Goal: Task Accomplishment & Management: Use online tool/utility

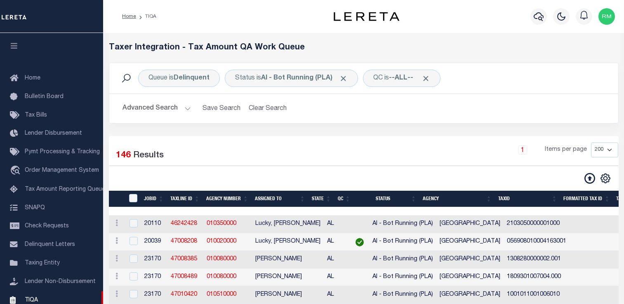
select select "200"
click at [18, 45] on icon "button" at bounding box center [13, 45] width 9 height 7
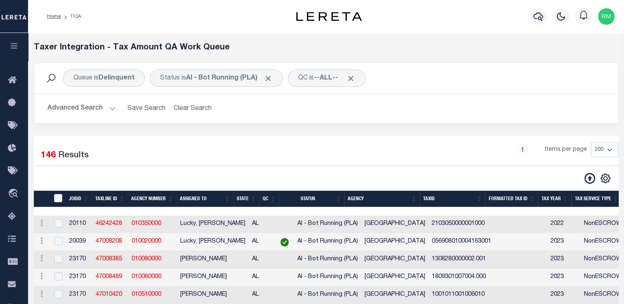
click at [18, 45] on icon "button" at bounding box center [13, 45] width 9 height 7
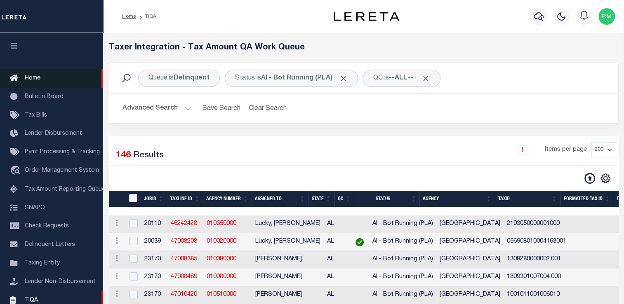
click at [37, 77] on span "Home" at bounding box center [33, 78] width 16 height 6
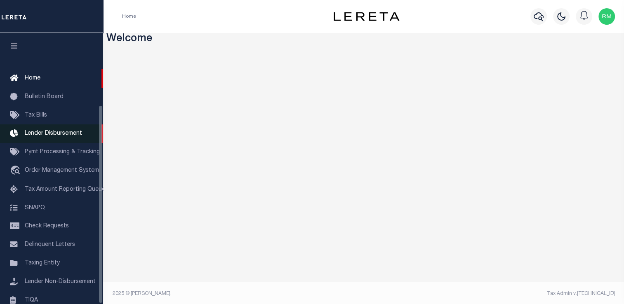
scroll to position [99, 0]
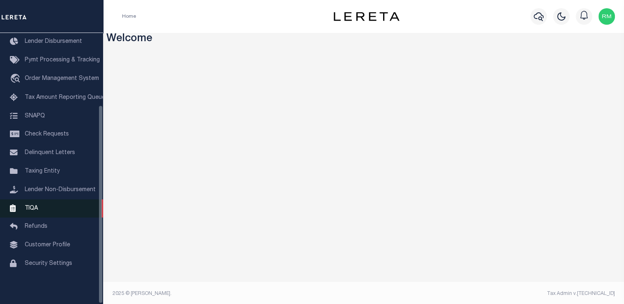
click at [33, 205] on span "TIQA" at bounding box center [31, 208] width 13 height 6
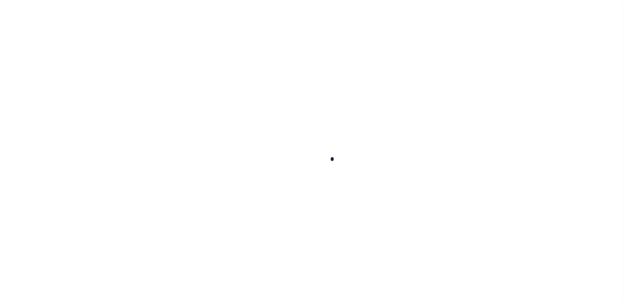
scroll to position [99, 0]
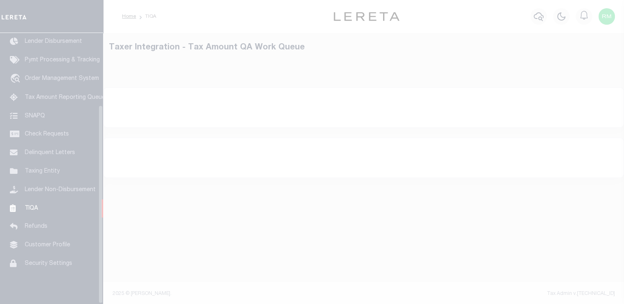
select select "200"
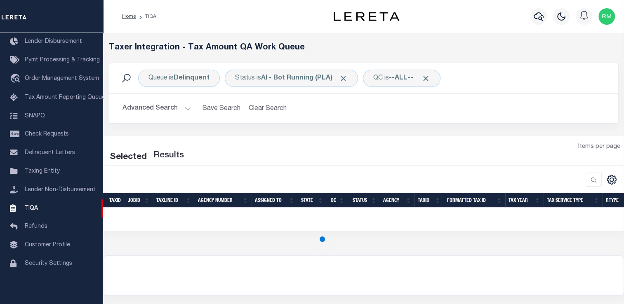
select select "200"
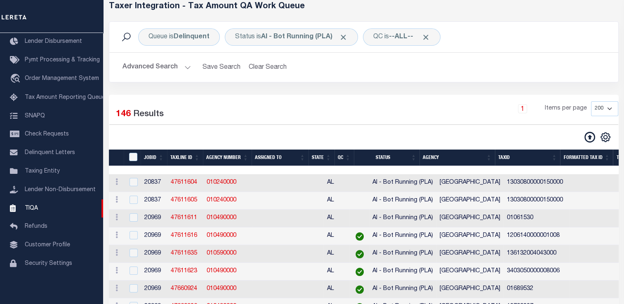
scroll to position [42, 0]
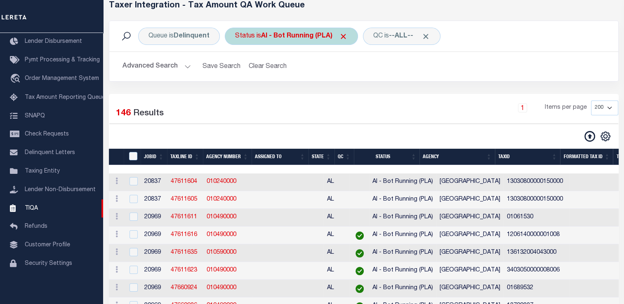
click at [295, 37] on b "AI - Bot Running (PLA)" at bounding box center [304, 36] width 87 height 7
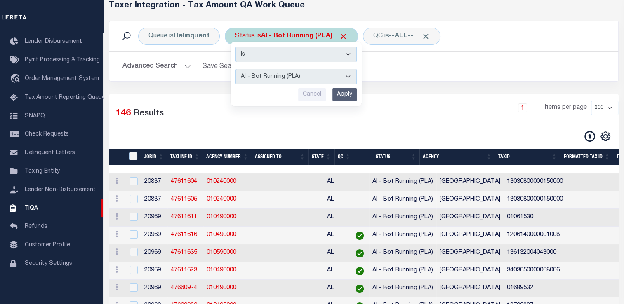
click at [287, 77] on select "AI - Bot Exception (ERR) AI - Bot Running (PLA) AI - Failed QA (FQA) AI - Prep …" at bounding box center [296, 77] width 121 height 16
click at [236, 69] on select "AI - Bot Exception (ERR) AI - Bot Running (PLA) AI - Failed QA (FQA) AI - Prep …" at bounding box center [296, 77] width 121 height 16
click at [321, 79] on select "AI - Bot Exception (ERR) AI - Bot Running (PLA) AI - Failed QA (FQA) AI - Prep …" at bounding box center [296, 77] width 121 height 16
select select "MZT"
click at [236, 69] on select "AI - Bot Exception (ERR) AI - Bot Running (PLA) AI - Failed QA (FQA) AI - Prep …" at bounding box center [296, 77] width 121 height 16
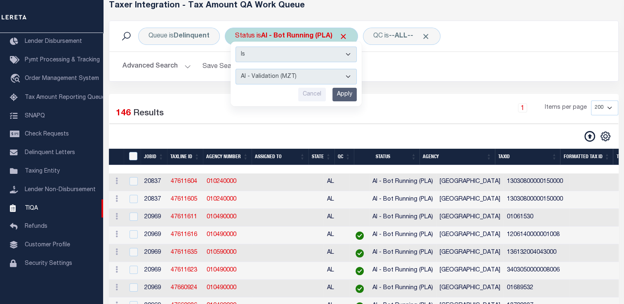
click at [348, 93] on input "Apply" at bounding box center [345, 95] width 24 height 14
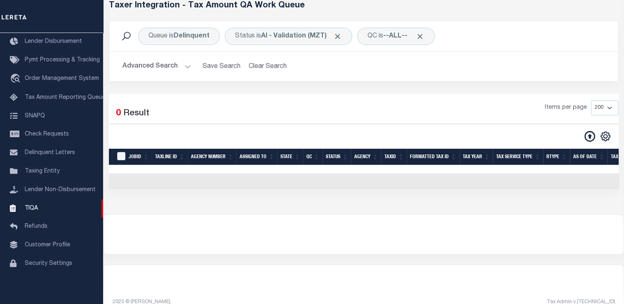
click at [170, 66] on button "Advanced Search" at bounding box center [157, 67] width 68 height 16
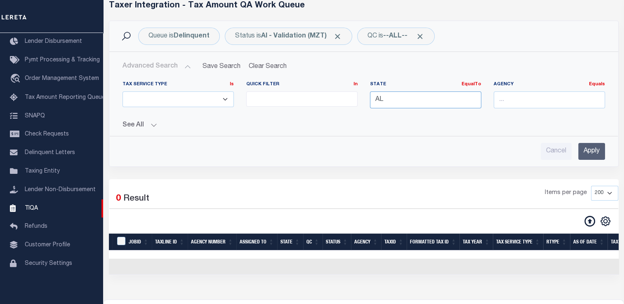
click at [389, 100] on input "AL" at bounding box center [425, 100] width 111 height 17
click at [386, 118] on div "AR" at bounding box center [425, 115] width 111 height 13
type input "AR"
click at [589, 151] on input "Apply" at bounding box center [591, 151] width 27 height 17
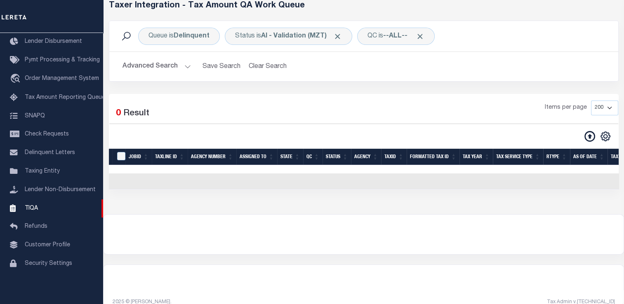
click at [162, 70] on button "Advanced Search" at bounding box center [157, 67] width 68 height 16
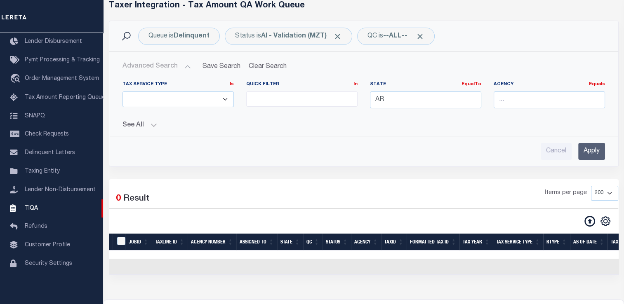
click at [590, 150] on input "Apply" at bounding box center [591, 151] width 27 height 17
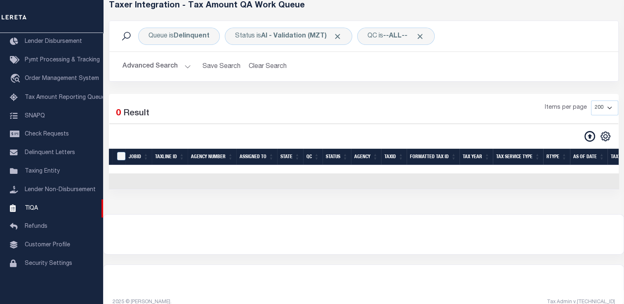
click at [182, 66] on button "Advanced Search" at bounding box center [157, 67] width 68 height 16
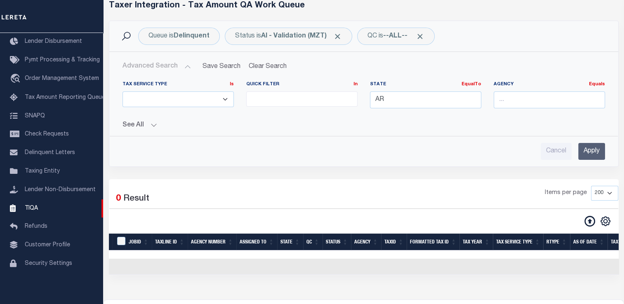
click at [151, 125] on button "See All" at bounding box center [364, 126] width 483 height 8
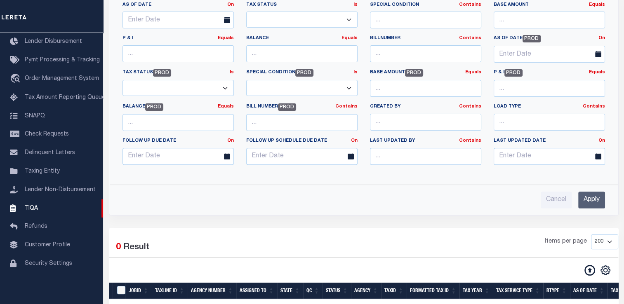
scroll to position [244, 0]
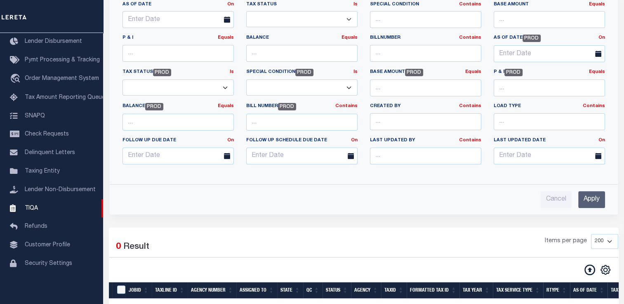
click at [588, 199] on input "Apply" at bounding box center [591, 199] width 27 height 17
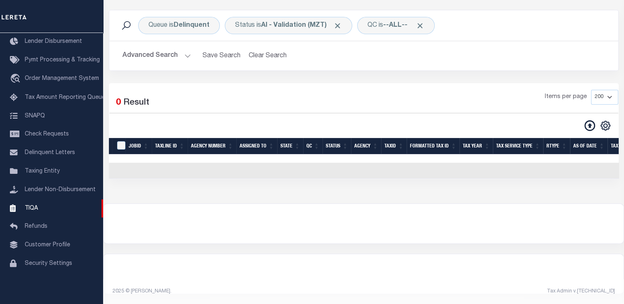
scroll to position [58, 0]
drag, startPoint x: 588, startPoint y: 199, endPoint x: 246, endPoint y: 166, distance: 344.1
click at [246, 166] on div "Loading... Taxer Integration - Tax Amount QA Work Queue Queue is Delinquent Sta…" at bounding box center [363, 92] width 521 height 224
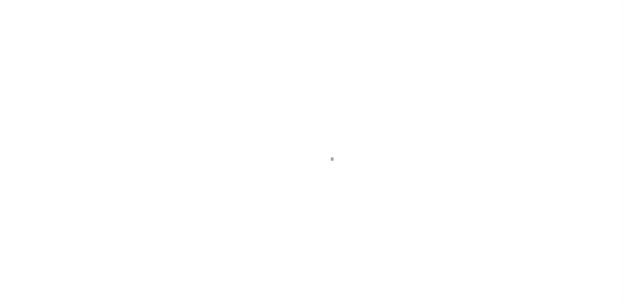
scroll to position [99, 0]
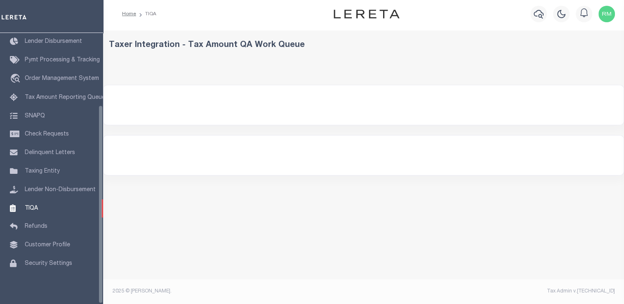
select select
select select "200"
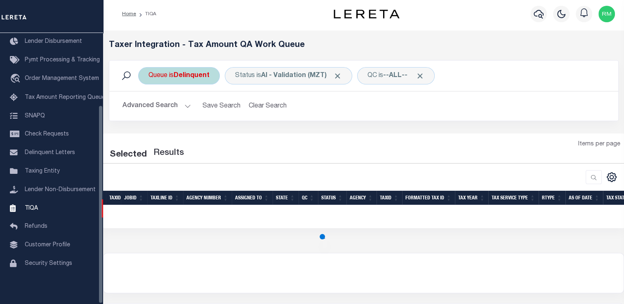
select select "200"
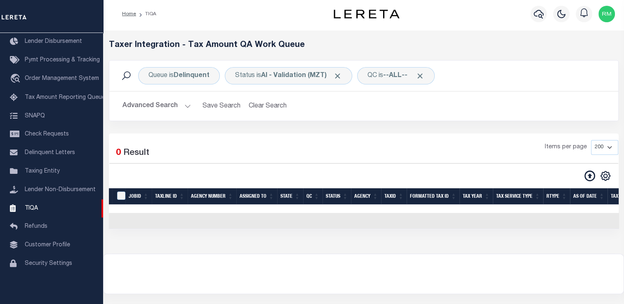
click at [184, 105] on button "Advanced Search" at bounding box center [157, 106] width 68 height 16
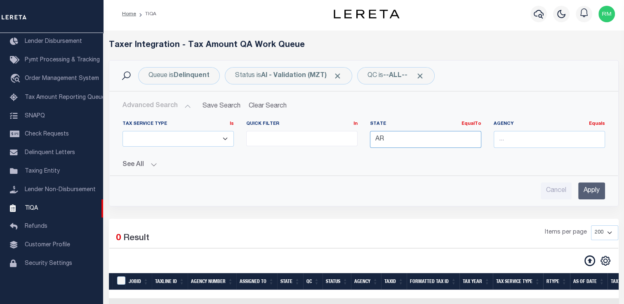
drag, startPoint x: 394, startPoint y: 144, endPoint x: 325, endPoint y: 138, distance: 69.6
click at [325, 138] on div "Tax Service Type Is Is Contains ESCROW NonESCROW Quick Filter In In View Only L…" at bounding box center [363, 138] width 495 height 34
click at [502, 153] on div "Agency Equals Equals" at bounding box center [550, 138] width 124 height 34
click at [153, 166] on button "See All" at bounding box center [364, 165] width 483 height 8
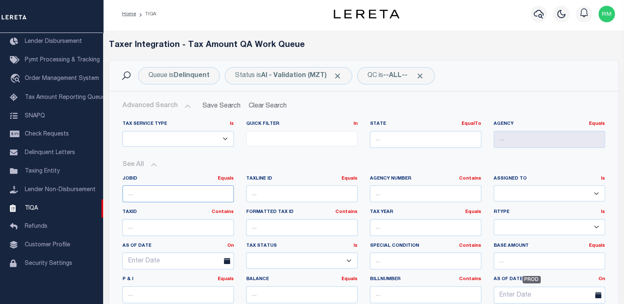
click at [151, 196] on input "number" at bounding box center [178, 194] width 111 height 17
paste input "27667"
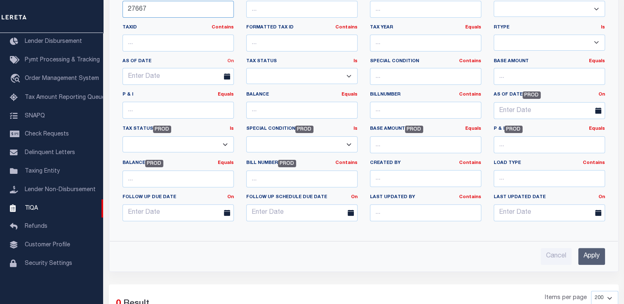
scroll to position [204, 0]
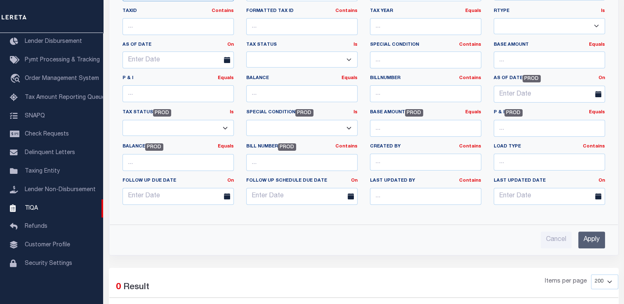
type input "27667"
click at [597, 237] on input "Apply" at bounding box center [591, 240] width 27 height 17
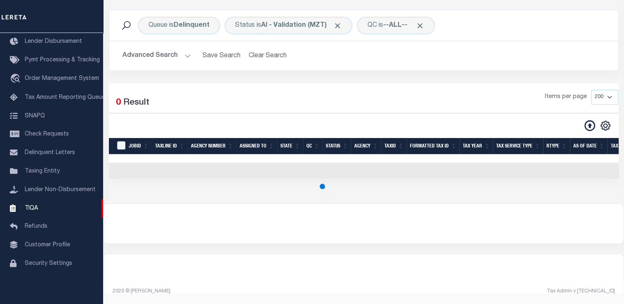
scroll to position [58, 0]
click at [254, 31] on div "Queue is Delinquent Status is AI - Validation (MZT) QC is --ALL-- Search" at bounding box center [363, 25] width 509 height 31
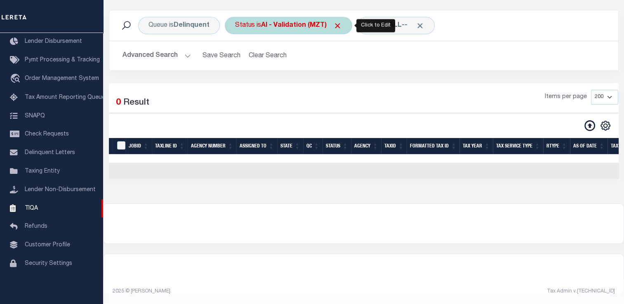
click at [256, 28] on div "Status is AI - Validation (MZT)" at bounding box center [288, 25] width 127 height 17
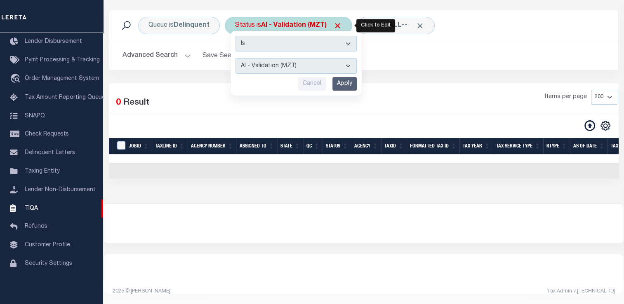
click at [267, 58] on select "AI - Bot Exception (ERR) AI - Bot Running (PLA) AI - Failed QA (FQA) AI - Prep …" at bounding box center [296, 66] width 121 height 16
select select "RQA"
click at [236, 58] on select "AI - Bot Exception (ERR) AI - Bot Running (PLA) AI - Failed QA (FQA) AI - Prep …" at bounding box center [296, 66] width 121 height 16
click at [344, 79] on input "Apply" at bounding box center [345, 84] width 24 height 14
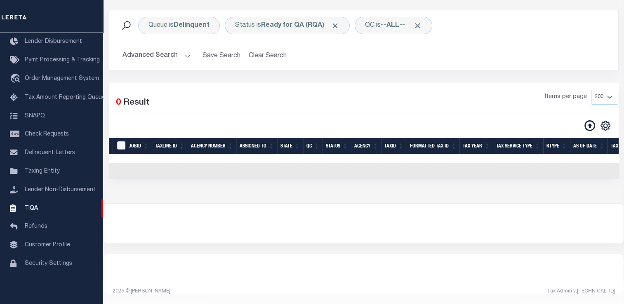
click at [180, 48] on button "Advanced Search" at bounding box center [157, 56] width 68 height 16
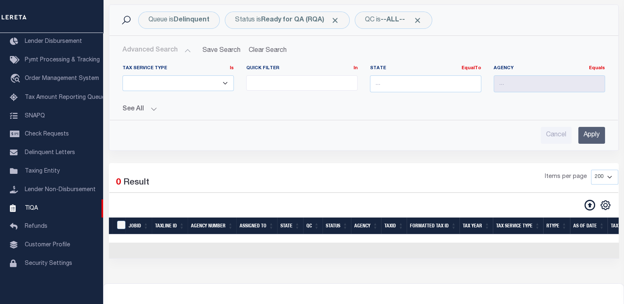
click at [587, 140] on input "Apply" at bounding box center [591, 135] width 27 height 17
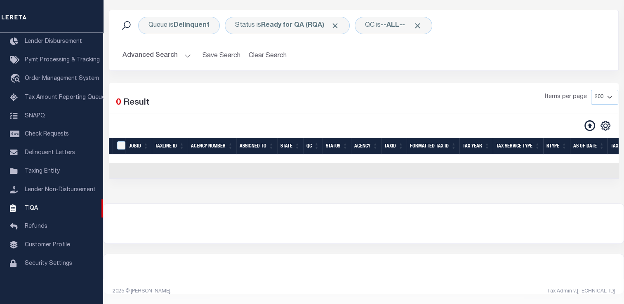
click at [280, 31] on div "Queue is Delinquent Status is Ready for QA (RQA) QC is --ALL-- Search" at bounding box center [363, 25] width 509 height 31
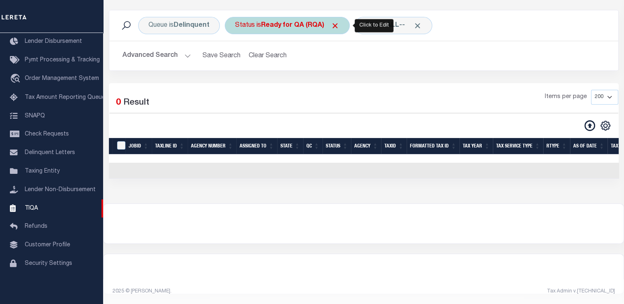
click at [281, 22] on b "Ready for QA (RQA)" at bounding box center [300, 25] width 78 height 7
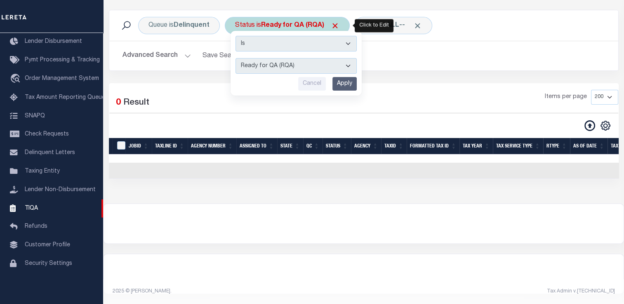
click at [284, 61] on select "AI - Bot Exception (ERR) AI - Bot Running (PLA) AI - Failed QA (FQA) AI - Prep …" at bounding box center [296, 66] width 121 height 16
select select "MZT"
click at [236, 58] on select "AI - Bot Exception (ERR) AI - Bot Running (PLA) AI - Failed QA (FQA) AI - Prep …" at bounding box center [296, 66] width 121 height 16
click at [345, 77] on input "Apply" at bounding box center [345, 84] width 24 height 14
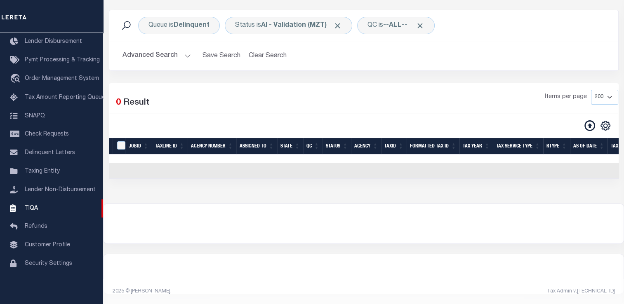
click at [170, 49] on button "Advanced Search" at bounding box center [157, 56] width 68 height 16
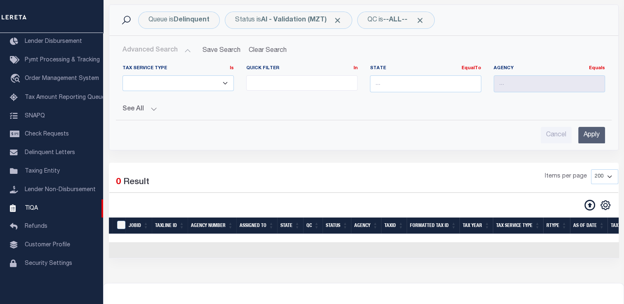
click at [157, 110] on button "See All" at bounding box center [364, 110] width 483 height 8
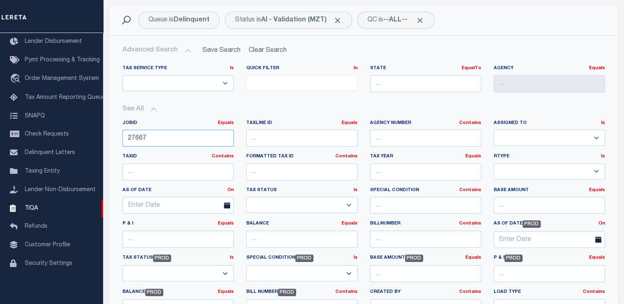
drag, startPoint x: 153, startPoint y: 134, endPoint x: 109, endPoint y: 129, distance: 44.9
click at [109, 129] on div "Queue is Delinquent Status is AI - Validation (MZT) QC is --ALL-- Search Advanc…" at bounding box center [364, 203] width 510 height 397
click at [553, 110] on button "See All" at bounding box center [364, 110] width 483 height 8
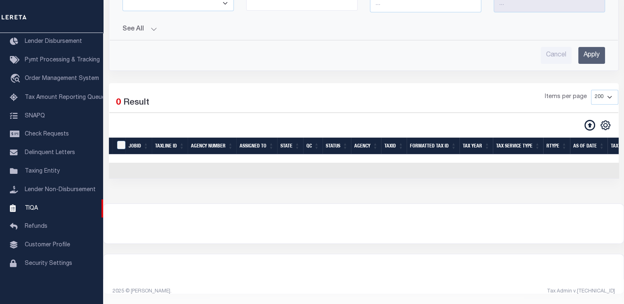
click at [587, 54] on input "Apply" at bounding box center [591, 55] width 27 height 17
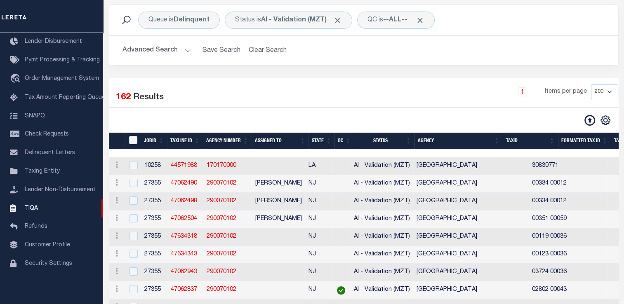
click at [327, 138] on th "State" at bounding box center [322, 141] width 26 height 17
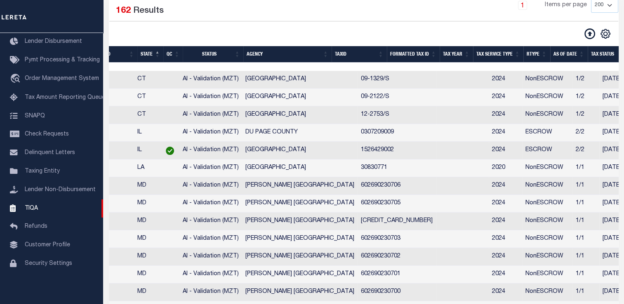
scroll to position [0, 0]
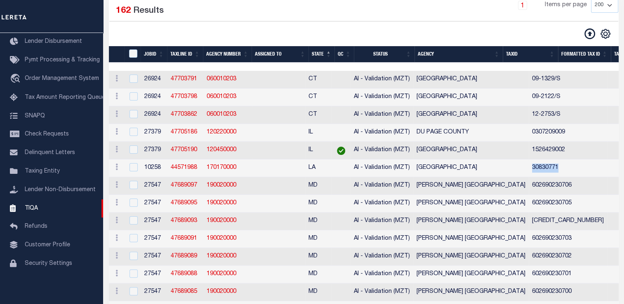
drag, startPoint x: 509, startPoint y: 170, endPoint x: 545, endPoint y: 171, distance: 35.9
click at [545, 171] on td "30830771" at bounding box center [568, 169] width 78 height 18
checkbox input "true"
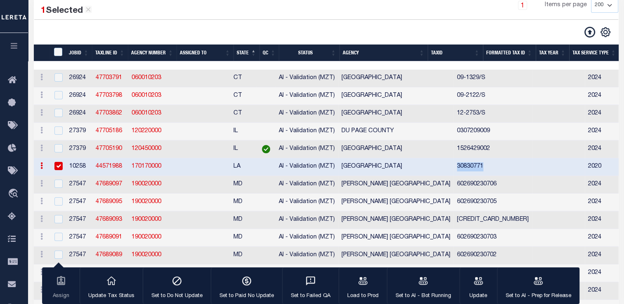
copy td "30830771"
click at [109, 170] on link "44571988" at bounding box center [109, 167] width 26 height 6
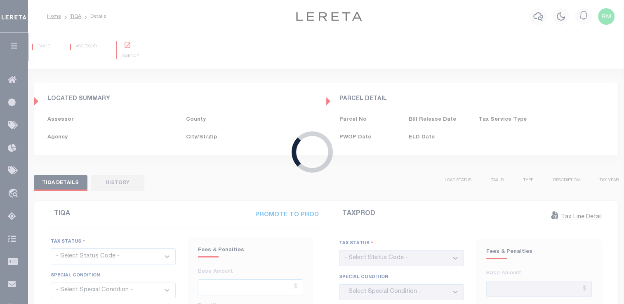
type input "[DATE]"
checkbox input "false"
type input "$307.81"
type input "$310.54"
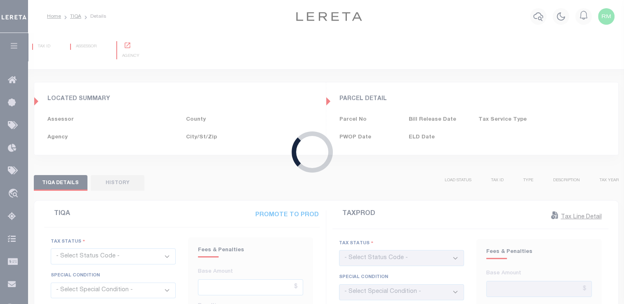
type input "$-2.73"
type input "[DATE]"
checkbox input "false"
select select "PIF"
select select "OP2"
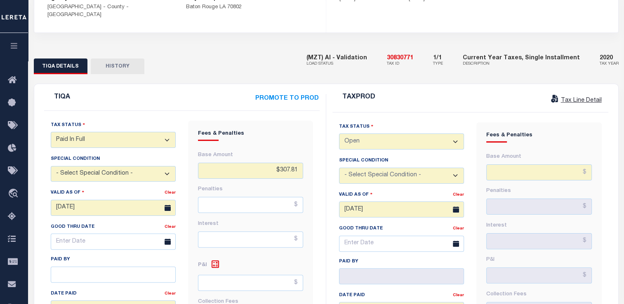
scroll to position [222, 0]
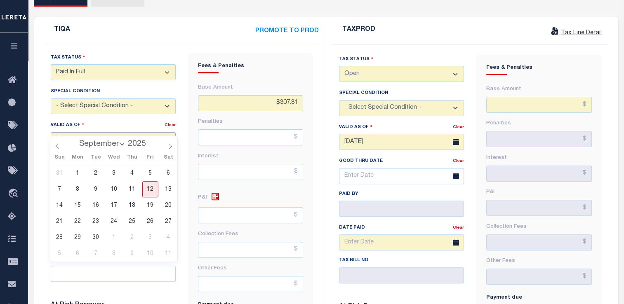
click at [73, 132] on input "[DATE]" at bounding box center [113, 140] width 125 height 16
click at [151, 190] on span "12" at bounding box center [150, 190] width 16 height 16
type input "[DATE]"
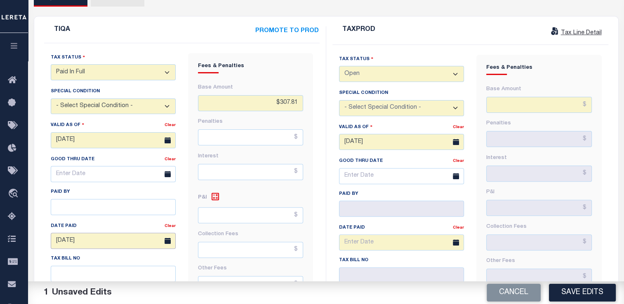
click at [94, 233] on input "[DATE]" at bounding box center [113, 241] width 125 height 16
click at [186, 212] on div "Fees & Penalties Base Amount $307.81 [GEOGRAPHIC_DATA] Interest Other Fees" at bounding box center [250, 284] width 137 height 463
click at [166, 224] on link "Clear" at bounding box center [170, 226] width 11 height 4
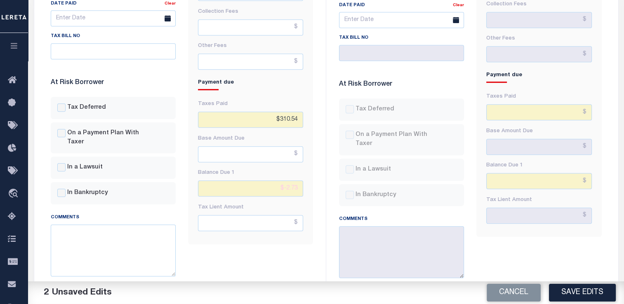
scroll to position [445, 0]
drag, startPoint x: 276, startPoint y: 175, endPoint x: 314, endPoint y: 180, distance: 39.2
click at [314, 180] on div "Fees & Penalties Base Amount $307.81 [GEOGRAPHIC_DATA] Interest Other Fees" at bounding box center [250, 62] width 137 height 463
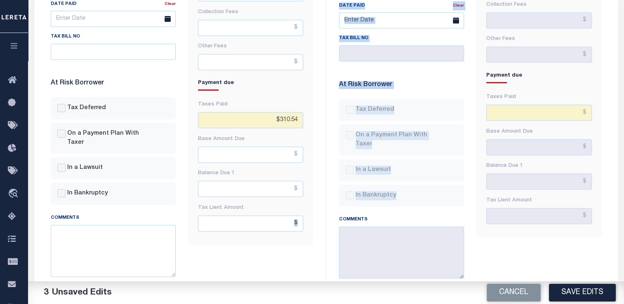
drag, startPoint x: 314, startPoint y: 180, endPoint x: 330, endPoint y: 257, distance: 77.8
click at [330, 257] on div "TIQA PROMOTE TO PROD Tax Status - Select Status Code - Open Due/Unpaid Paid Inc…" at bounding box center [326, 55] width 577 height 502
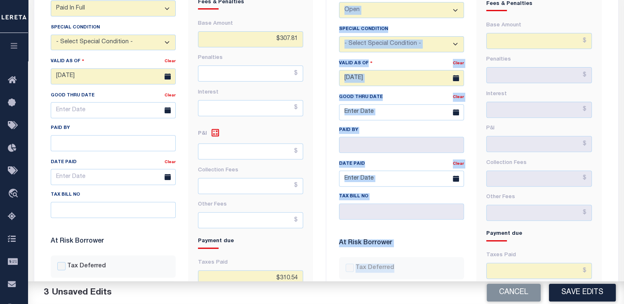
scroll to position [290, 0]
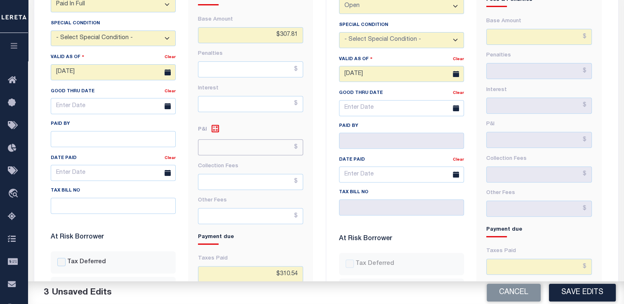
click at [274, 139] on input "text" at bounding box center [250, 147] width 105 height 16
paste input "2.73"
click at [274, 139] on input "$2.73" at bounding box center [250, 147] width 105 height 16
type input "$2.73"
click at [314, 212] on div "Fees & Penalties Base Amount $307.81 [GEOGRAPHIC_DATA] Interest $2.73" at bounding box center [250, 216] width 137 height 463
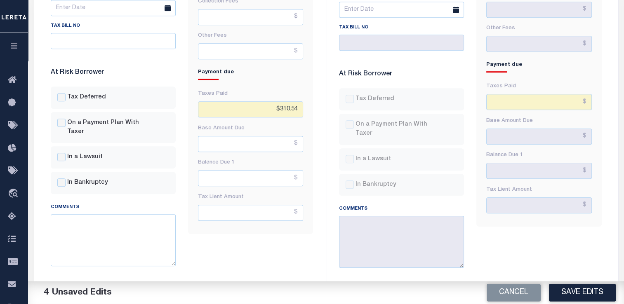
scroll to position [465, 0]
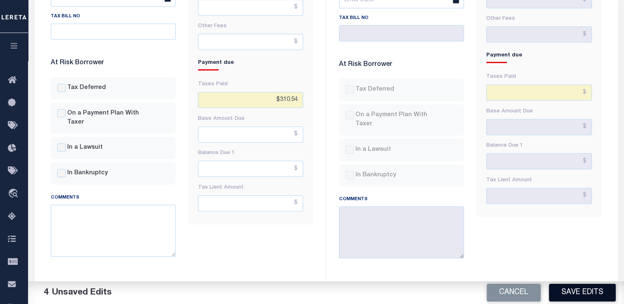
click at [570, 292] on button "Save Edits" at bounding box center [582, 293] width 67 height 18
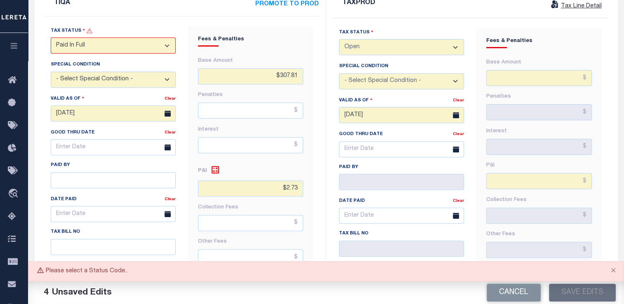
scroll to position [222, 0]
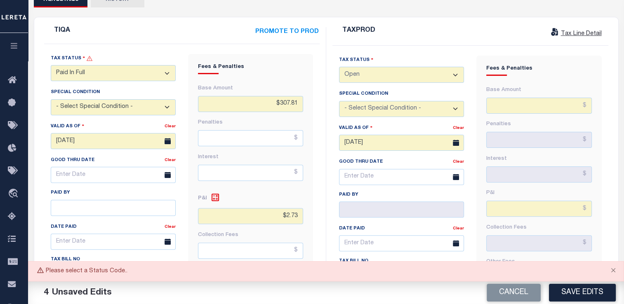
click at [83, 65] on select "- Select Status Code - Open Due/Unpaid Paid Incomplete No Tax Due Internal Refu…" at bounding box center [113, 73] width 125 height 16
select select "PYD"
click at [51, 65] on select "- Select Status Code - Open Due/Unpaid Paid Incomplete No Tax Due Internal Refu…" at bounding box center [113, 73] width 125 height 16
click at [563, 294] on button "Save Edits" at bounding box center [582, 293] width 67 height 18
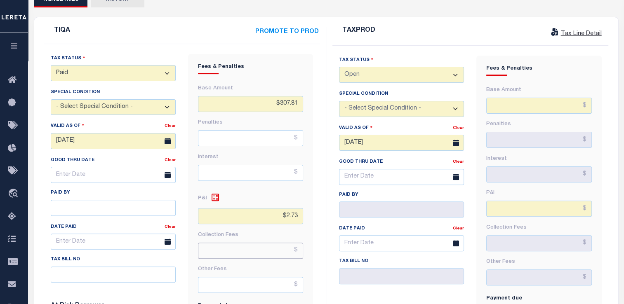
drag, startPoint x: 297, startPoint y: 235, endPoint x: 301, endPoint y: 153, distance: 81.8
click at [301, 153] on div "Fees & Penalties Base Amount $307.81 [GEOGRAPHIC_DATA] Interest" at bounding box center [250, 261] width 125 height 414
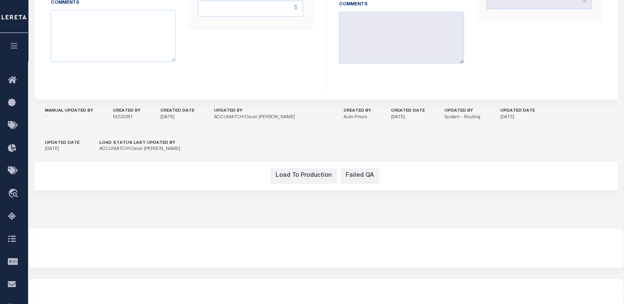
scroll to position [669, 0]
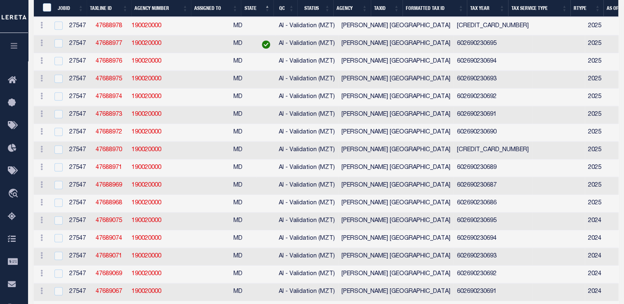
scroll to position [2972, 0]
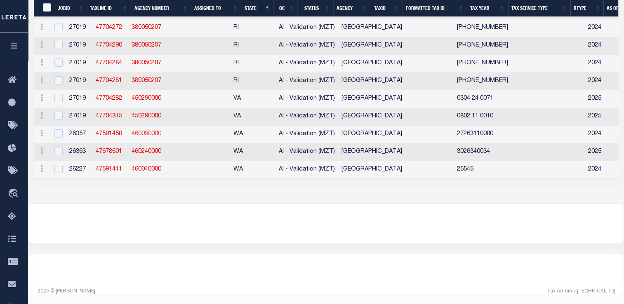
select select "200"
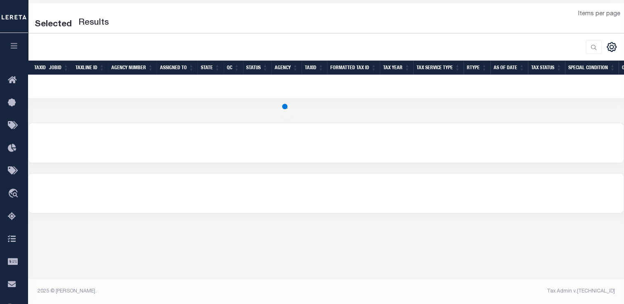
scroll to position [0, 0]
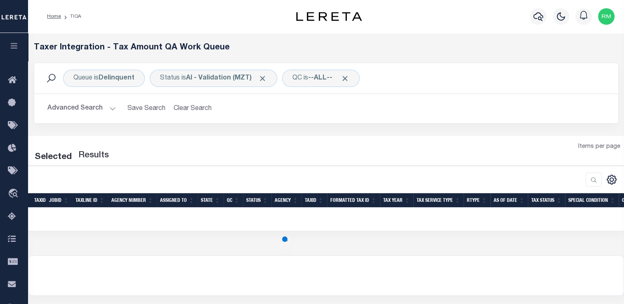
select select "200"
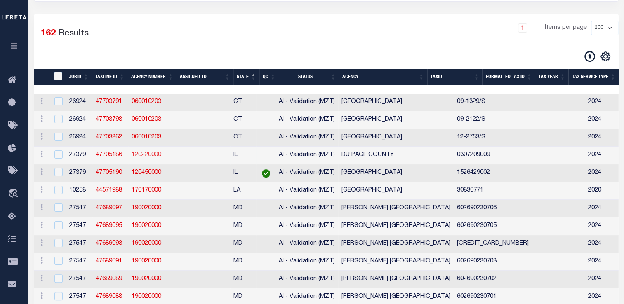
scroll to position [128, 0]
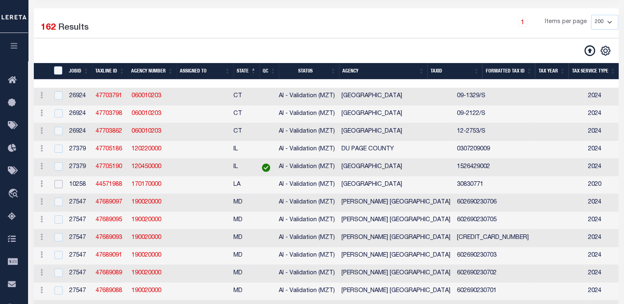
click at [61, 188] on input "checkbox" at bounding box center [58, 184] width 8 height 8
checkbox input "true"
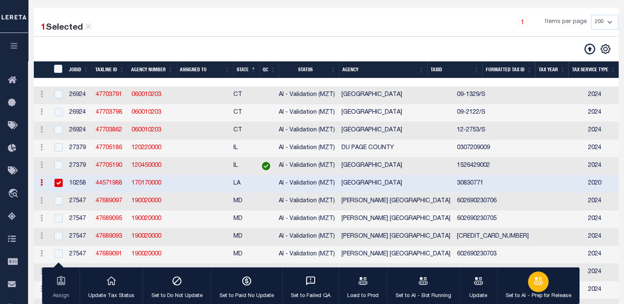
click at [528, 285] on div "button" at bounding box center [538, 282] width 21 height 21
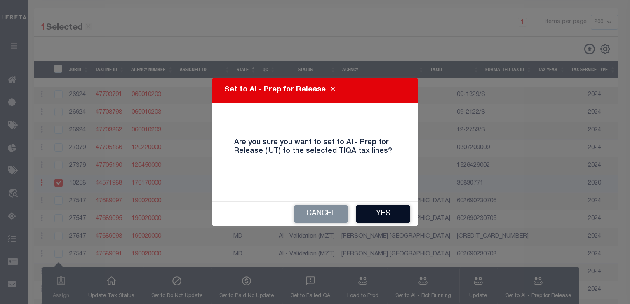
click at [386, 210] on button "Yes" at bounding box center [383, 214] width 54 height 18
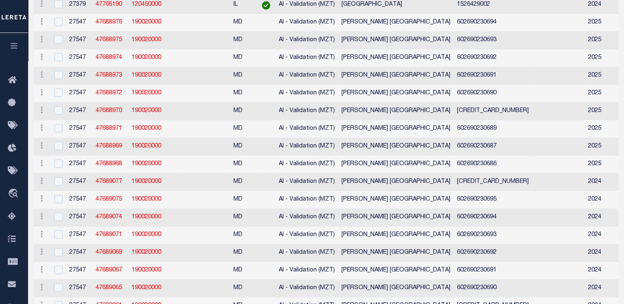
scroll to position [0, 0]
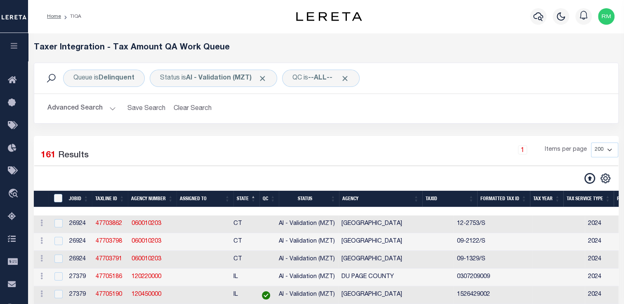
click at [75, 111] on button "Advanced Search" at bounding box center [81, 109] width 68 height 16
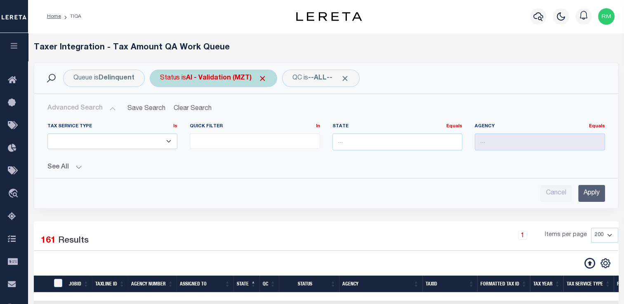
click at [191, 84] on div "Status is AI - Validation (MZT)" at bounding box center [213, 78] width 127 height 17
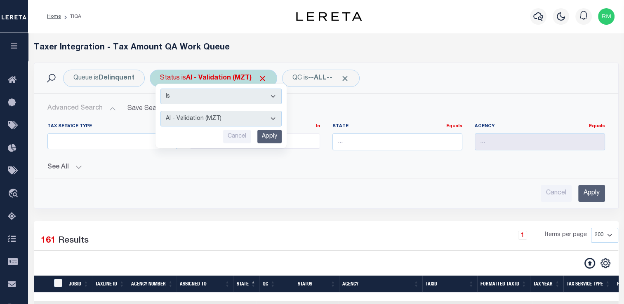
click at [195, 122] on select "AI - Bot Exception (ERR) AI - Bot Running (PLA) AI - Failed QA (FQA) AI - Prep …" at bounding box center [220, 119] width 121 height 16
select select "DNU"
click at [160, 111] on select "AI - Bot Exception (ERR) AI - Bot Running (PLA) AI - Failed QA (FQA) AI - Prep …" at bounding box center [220, 119] width 121 height 16
click at [270, 136] on input "Apply" at bounding box center [269, 137] width 24 height 14
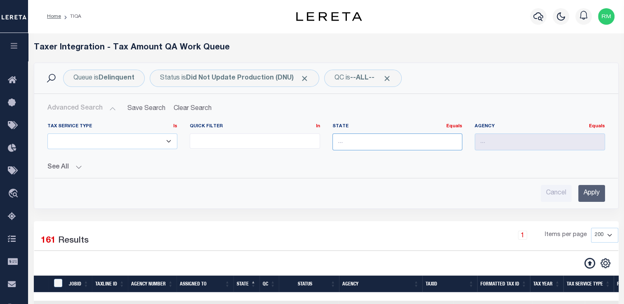
click at [343, 144] on input "text" at bounding box center [398, 142] width 130 height 17
click at [358, 158] on div "AR" at bounding box center [398, 157] width 130 height 13
type input "AR"
click at [589, 196] on input "Apply" at bounding box center [591, 193] width 27 height 17
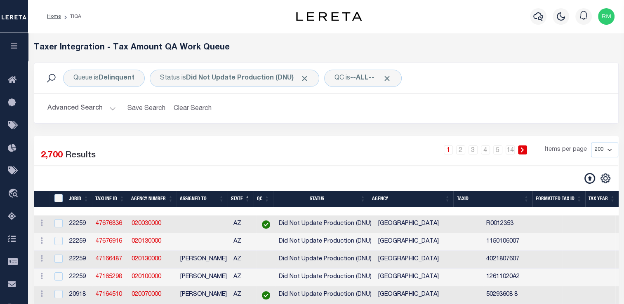
click at [72, 110] on button "Advanced Search" at bounding box center [81, 109] width 68 height 16
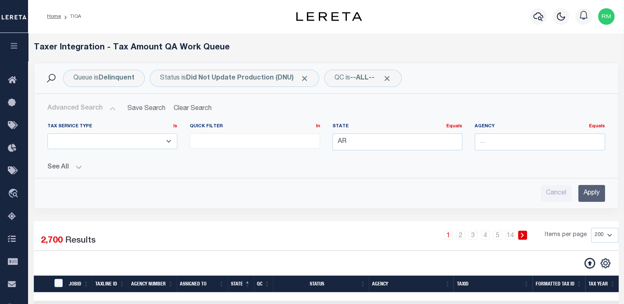
click at [593, 191] on input "Apply" at bounding box center [591, 193] width 27 height 17
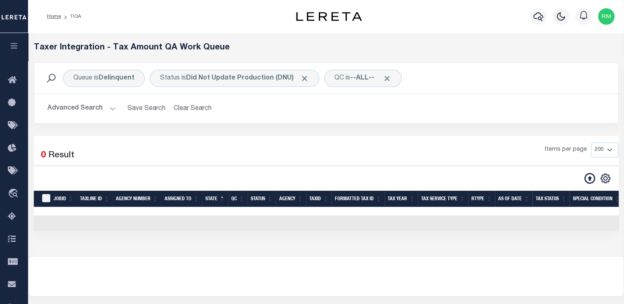
click at [109, 109] on button "Advanced Search" at bounding box center [81, 109] width 68 height 16
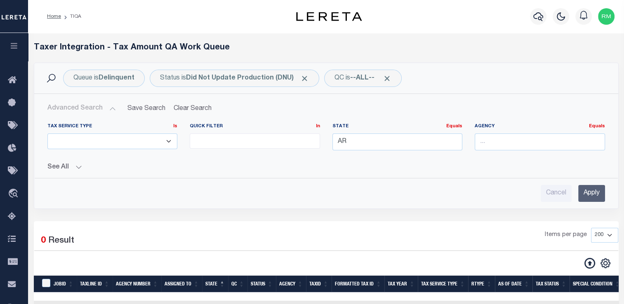
click at [77, 166] on button "See All" at bounding box center [326, 168] width 558 height 8
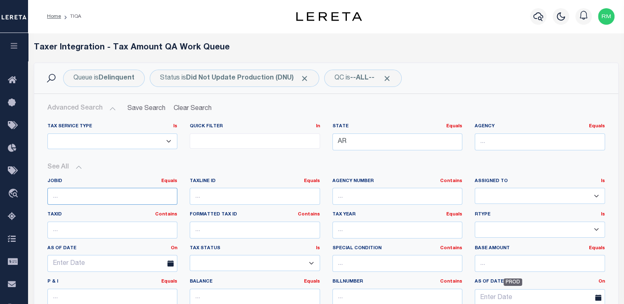
click at [77, 195] on input "number" at bounding box center [112, 196] width 130 height 17
paste input "27667"
type input "27667"
click at [532, 77] on div "Queue is Delinquent Status is Did Not Update Production (DNU) QC is --ALL-- Sea…" at bounding box center [326, 78] width 571 height 17
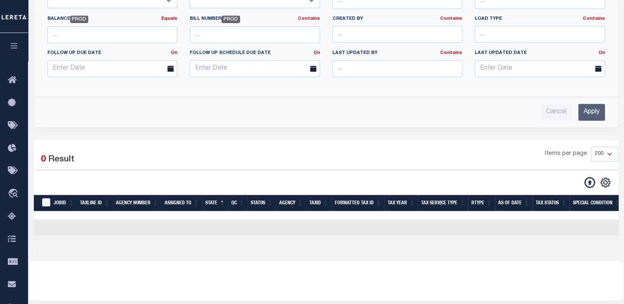
click at [583, 108] on input "Apply" at bounding box center [591, 112] width 27 height 17
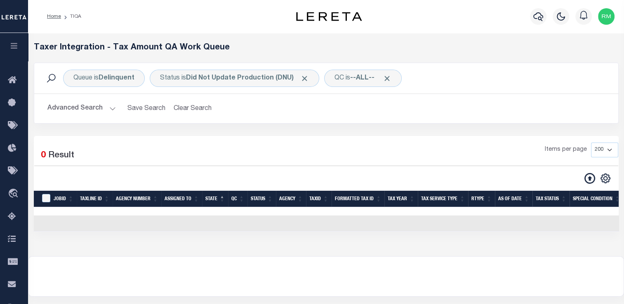
click at [76, 115] on button "Advanced Search" at bounding box center [81, 109] width 68 height 16
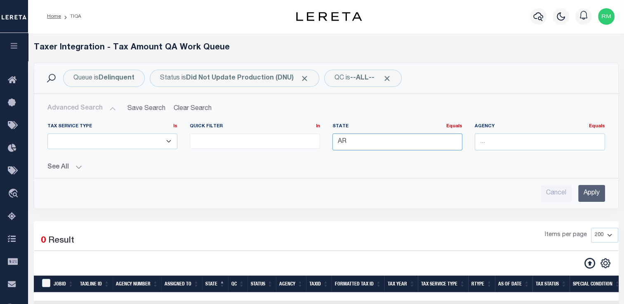
click at [351, 143] on input "AR" at bounding box center [398, 142] width 130 height 17
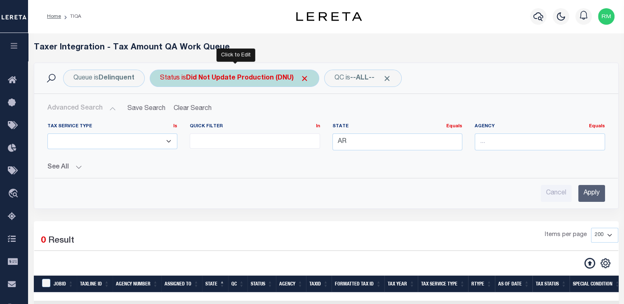
click at [241, 82] on div "Status is Did Not Update Production (DNU)" at bounding box center [235, 78] width 170 height 17
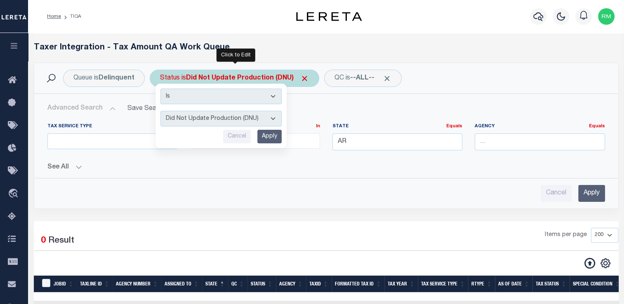
click at [233, 120] on select "AI - Bot Exception (ERR) AI - Bot Running (PLA) AI - Failed QA (FQA) AI - Prep …" at bounding box center [220, 119] width 121 height 16
select select "PLA"
click at [160, 111] on select "AI - Bot Exception (ERR) AI - Bot Running (PLA) AI - Failed QA (FQA) AI - Prep …" at bounding box center [220, 119] width 121 height 16
click at [276, 136] on input "Apply" at bounding box center [269, 137] width 24 height 14
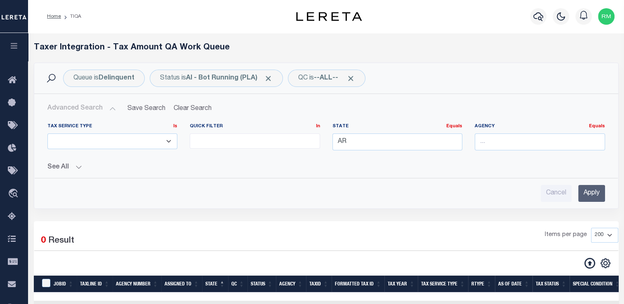
click at [598, 196] on input "Apply" at bounding box center [591, 193] width 27 height 17
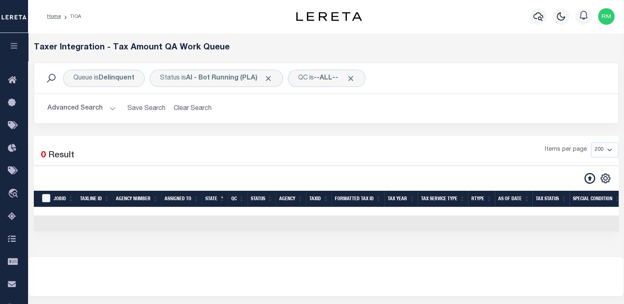
click at [83, 109] on button "Advanced Search" at bounding box center [81, 109] width 68 height 16
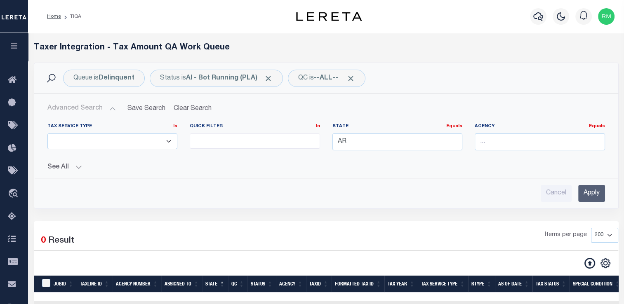
click at [76, 166] on button "See All" at bounding box center [326, 168] width 558 height 8
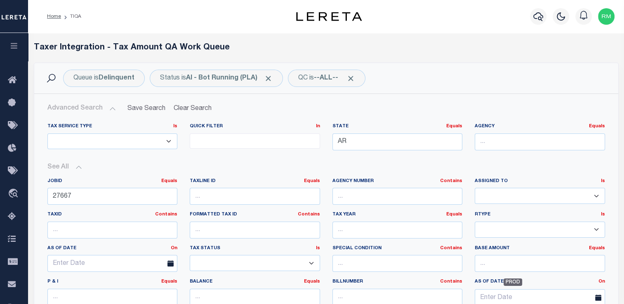
click at [76, 166] on button "See All" at bounding box center [326, 168] width 558 height 8
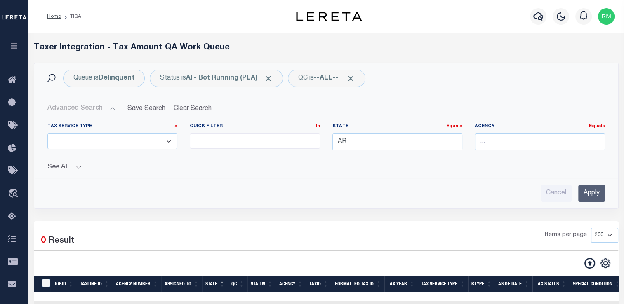
click at [599, 190] on input "Apply" at bounding box center [591, 193] width 27 height 17
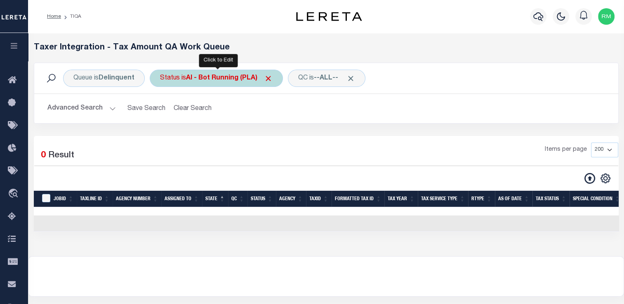
click at [218, 70] on div "Status is AI - Bot Running (PLA)" at bounding box center [216, 78] width 133 height 17
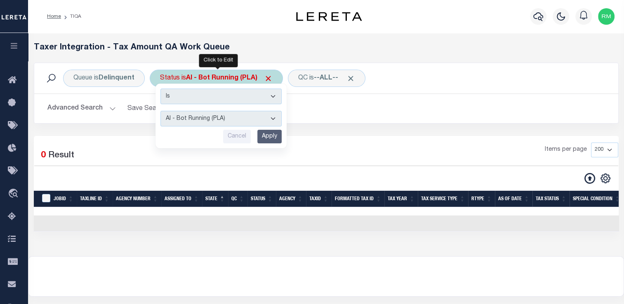
click at [217, 113] on select "AI - Bot Exception (ERR) AI - Bot Running (PLA) AI - Failed QA (FQA) AI - Prep …" at bounding box center [220, 119] width 121 height 16
select select "LTP"
click at [160, 111] on select "AI - Bot Exception (ERR) AI - Bot Running (PLA) AI - Failed QA (FQA) AI - Prep …" at bounding box center [220, 119] width 121 height 16
click at [270, 138] on input "Apply" at bounding box center [269, 137] width 24 height 14
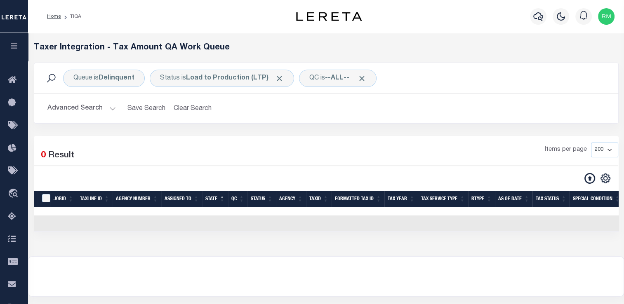
click at [93, 110] on button "Advanced Search" at bounding box center [81, 109] width 68 height 16
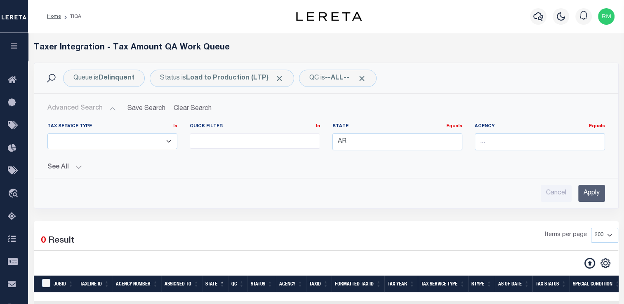
click at [591, 192] on input "Apply" at bounding box center [591, 193] width 27 height 17
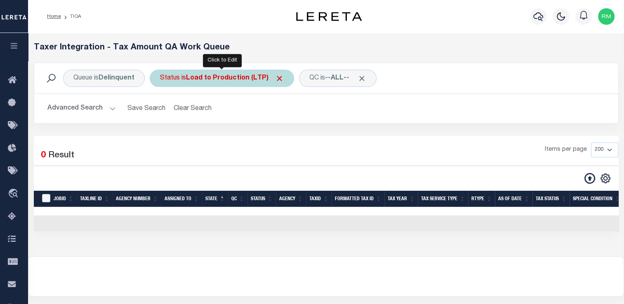
click at [182, 75] on div "Status is Load to Production (LTP)" at bounding box center [222, 78] width 144 height 17
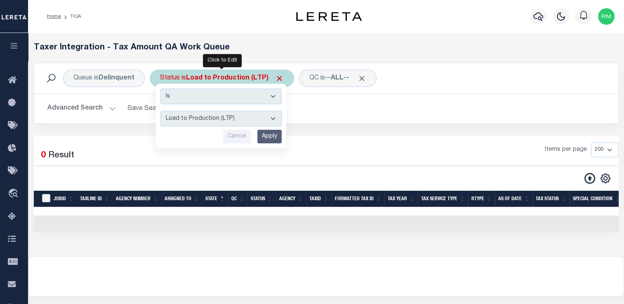
click at [194, 125] on select "AI - Bot Exception (ERR) AI - Bot Running (PLA) AI - Failed QA (FQA) AI - Prep …" at bounding box center [220, 119] width 121 height 16
select select "MZT"
click at [160, 111] on select "AI - Bot Exception (ERR) AI - Bot Running (PLA) AI - Failed QA (FQA) AI - Prep …" at bounding box center [220, 119] width 121 height 16
click at [267, 137] on input "Apply" at bounding box center [269, 137] width 24 height 14
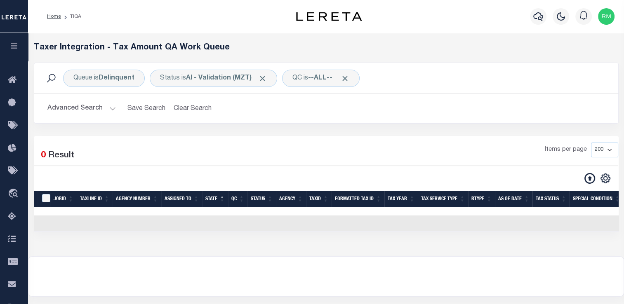
click at [90, 108] on button "Advanced Search" at bounding box center [81, 109] width 68 height 16
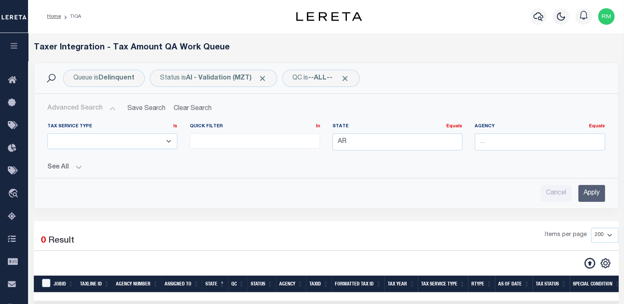
click at [584, 191] on input "Apply" at bounding box center [591, 193] width 27 height 17
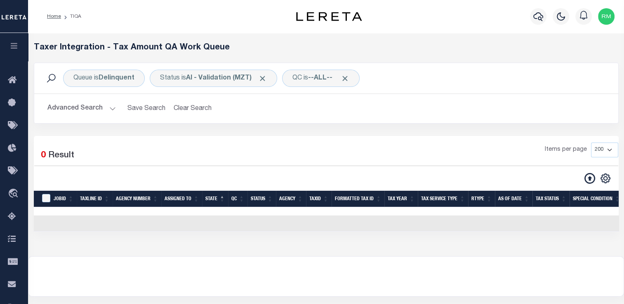
click at [174, 97] on div "Advanced Search Save Search Clear Search TIQATaxLineSearchTable_dynamictable___…" at bounding box center [326, 108] width 584 height 29
click at [356, 283] on div at bounding box center [325, 277] width 595 height 40
click at [105, 113] on button "Advanced Search" at bounding box center [81, 109] width 68 height 16
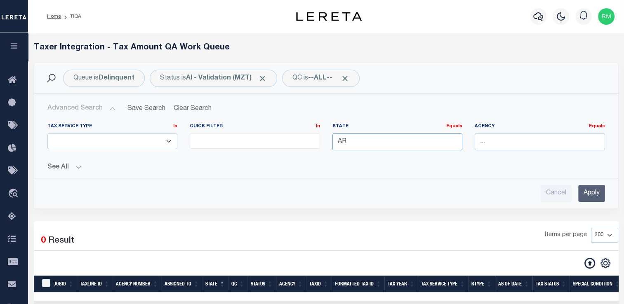
click at [322, 140] on div "Tax Service Type Is Is Contains ESCROW NonESCROW Quick Filter In In View Only L…" at bounding box center [326, 140] width 570 height 34
click at [62, 165] on button "See All" at bounding box center [326, 168] width 558 height 8
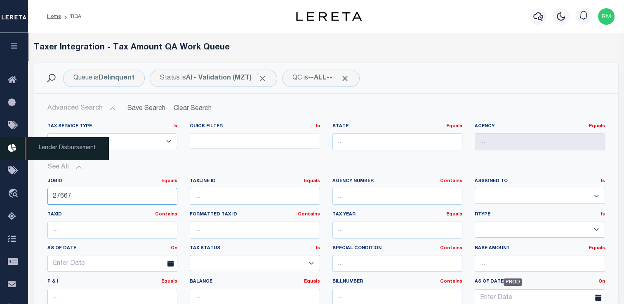
drag, startPoint x: 102, startPoint y: 195, endPoint x: 0, endPoint y: 150, distance: 111.6
paste input "91"
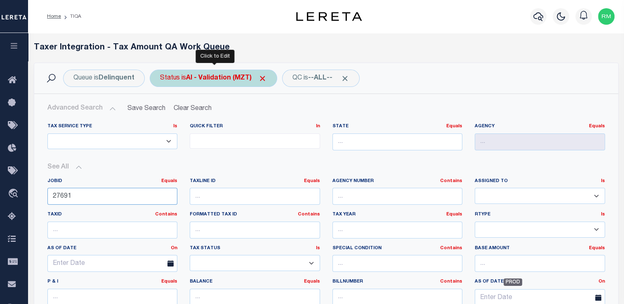
type input "27691"
click at [228, 77] on b "AI - Validation (MZT)" at bounding box center [226, 78] width 81 height 7
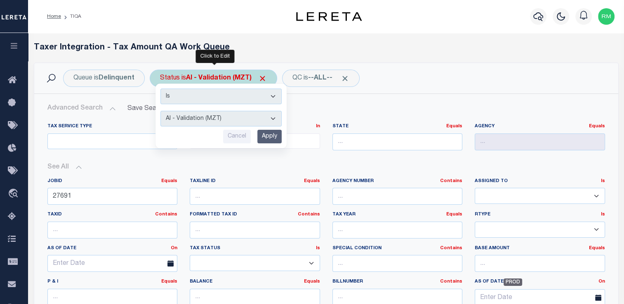
click at [224, 117] on select "AI - Bot Exception (ERR) AI - Bot Running (PLA) AI - Failed QA (FQA) AI - Prep …" at bounding box center [220, 119] width 121 height 16
select select "DNU"
click at [160, 111] on select "AI - Bot Exception (ERR) AI - Bot Running (PLA) AI - Failed QA (FQA) AI - Prep …" at bounding box center [220, 119] width 121 height 16
click at [271, 136] on input "Apply" at bounding box center [269, 137] width 24 height 14
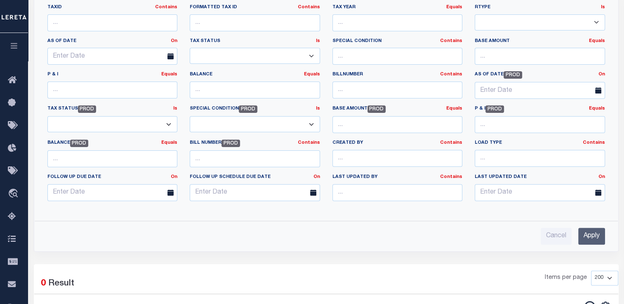
click at [585, 238] on input "Apply" at bounding box center [591, 236] width 27 height 17
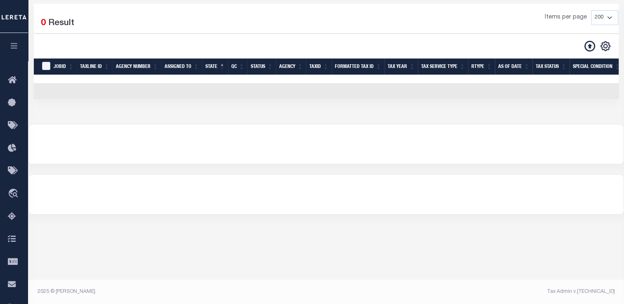
scroll to position [5, 0]
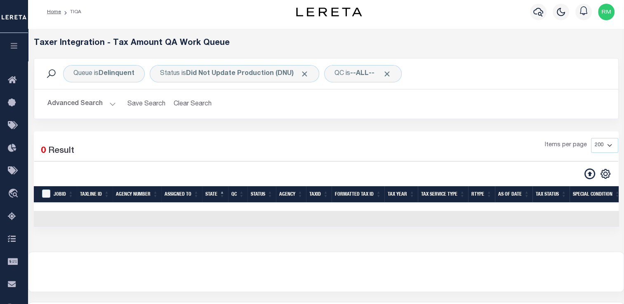
click at [82, 105] on button "Advanced Search" at bounding box center [81, 104] width 68 height 16
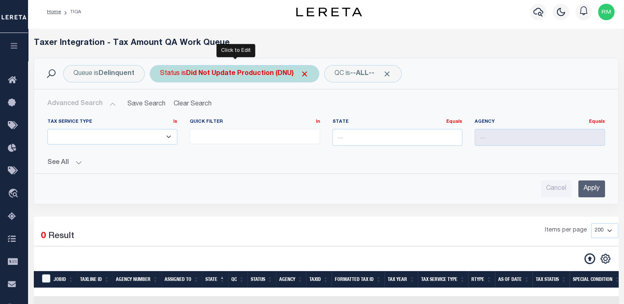
click at [220, 72] on b "Did Not Update Production (DNU)" at bounding box center [247, 74] width 123 height 7
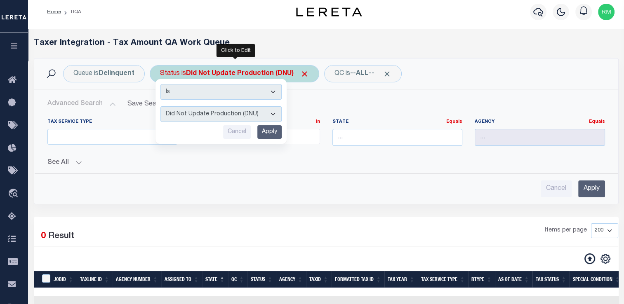
click at [226, 111] on select "AI - Bot Exception (ERR) AI - Bot Running (PLA) AI - Failed QA (FQA) AI - Prep …" at bounding box center [220, 114] width 121 height 16
select select "ERR"
click at [160, 106] on select "AI - Bot Exception (ERR) AI - Bot Running (PLA) AI - Failed QA (FQA) AI - Prep …" at bounding box center [220, 114] width 121 height 16
click at [270, 134] on input "Apply" at bounding box center [269, 132] width 24 height 14
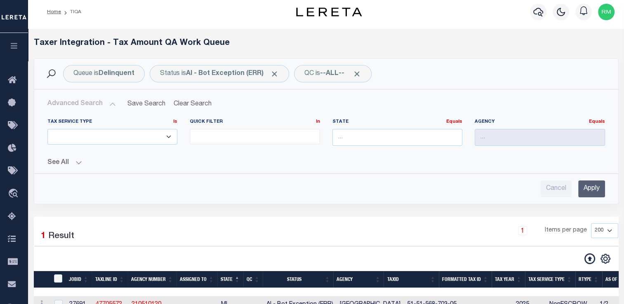
drag, startPoint x: 593, startPoint y: 193, endPoint x: 450, endPoint y: 222, distance: 146.0
click at [450, 222] on div "Queue is Delinquent Status is AI - Bot Exception (ERR) QC is --ALL-- Search Adv…" at bounding box center [326, 186] width 585 height 256
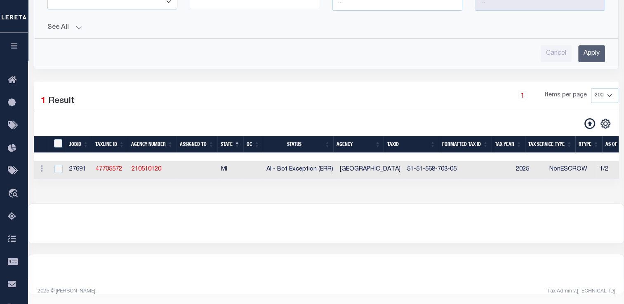
scroll to position [142, 0]
drag, startPoint x: 569, startPoint y: 110, endPoint x: 590, endPoint y: 54, distance: 59.9
click at [590, 54] on div "Queue is Delinquent Status is AI - Bot Exception (ERR) QC is --ALL-- Search Adv…" at bounding box center [326, 51] width 585 height 256
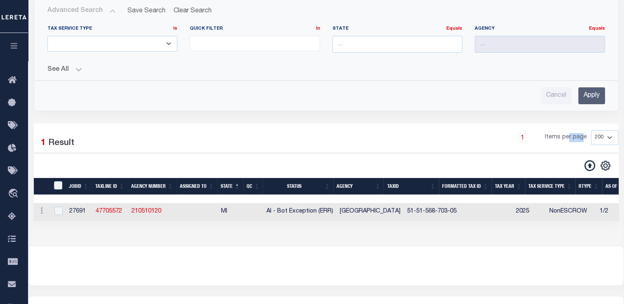
click at [585, 98] on input "Apply" at bounding box center [591, 95] width 27 height 17
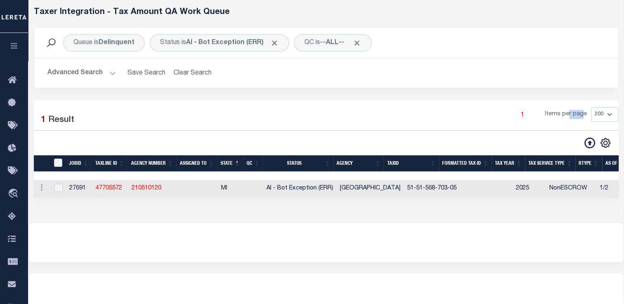
scroll to position [34, 0]
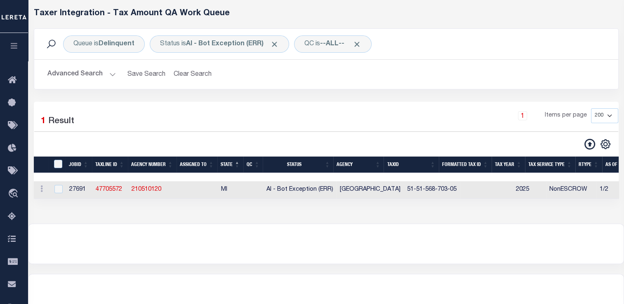
click at [246, 120] on div "1 Items per page 10 25 50 100 200 500 1000 2000" at bounding box center [400, 119] width 435 height 21
click at [71, 75] on button "Advanced Search" at bounding box center [81, 74] width 68 height 16
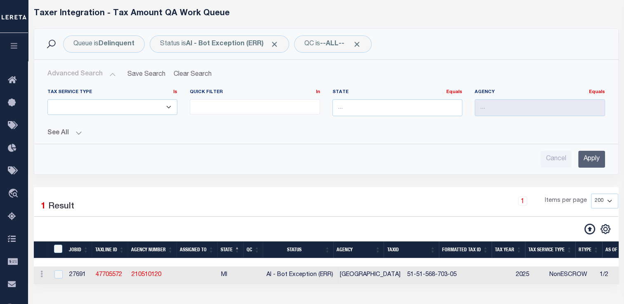
click at [70, 130] on button "See All" at bounding box center [326, 134] width 558 height 8
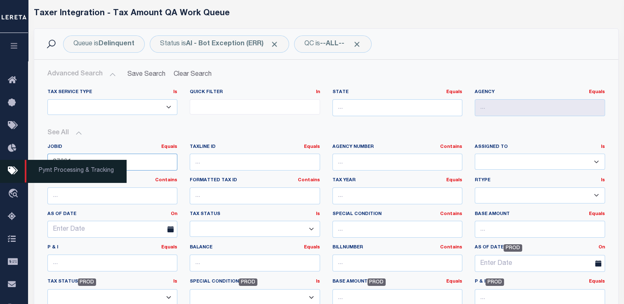
drag, startPoint x: 91, startPoint y: 160, endPoint x: 1, endPoint y: 163, distance: 89.6
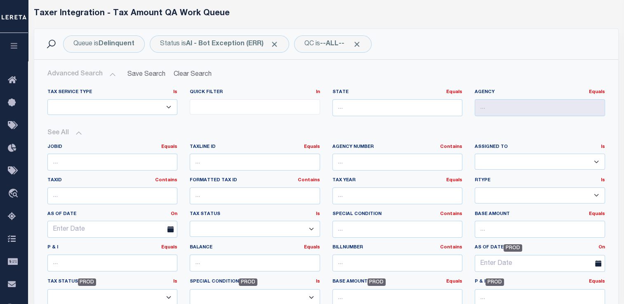
click at [190, 130] on button "See All" at bounding box center [326, 134] width 558 height 8
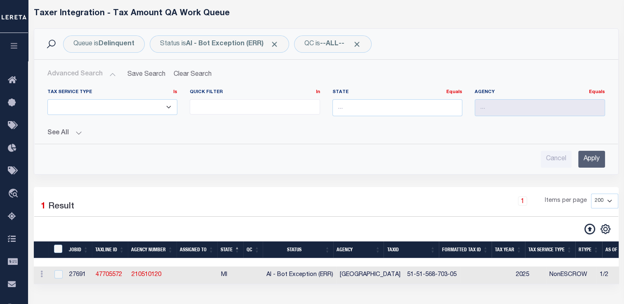
click at [592, 160] on input "Apply" at bounding box center [591, 159] width 27 height 17
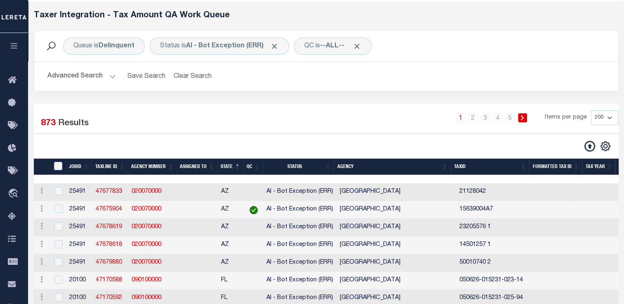
scroll to position [31, 0]
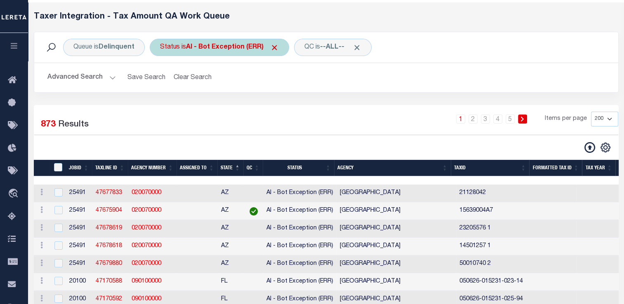
click at [233, 49] on b "AI - Bot Exception (ERR)" at bounding box center [232, 47] width 93 height 7
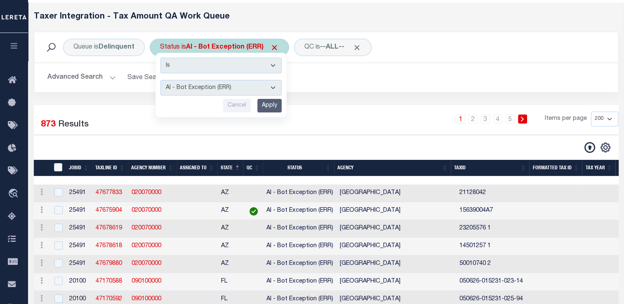
click at [229, 87] on select "AI - Bot Exception (ERR) AI - Bot Running (PLA) AI - Failed QA (FQA) AI - Prep …" at bounding box center [220, 88] width 121 height 16
select select "DNU"
click at [160, 80] on select "AI - Bot Exception (ERR) AI - Bot Running (PLA) AI - Failed QA (FQA) AI - Prep …" at bounding box center [220, 88] width 121 height 16
click at [268, 106] on input "Apply" at bounding box center [269, 106] width 24 height 14
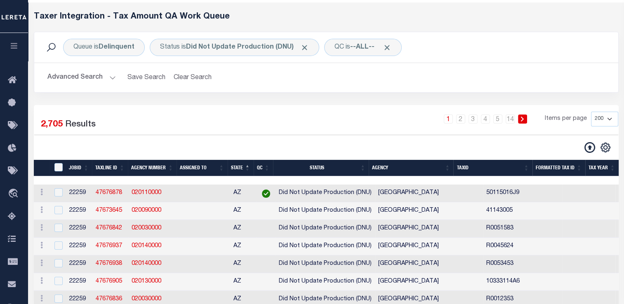
click at [80, 79] on button "Advanced Search" at bounding box center [81, 78] width 68 height 16
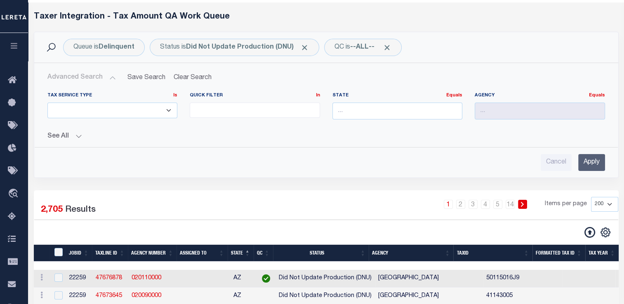
click at [81, 133] on button "See All" at bounding box center [326, 137] width 558 height 8
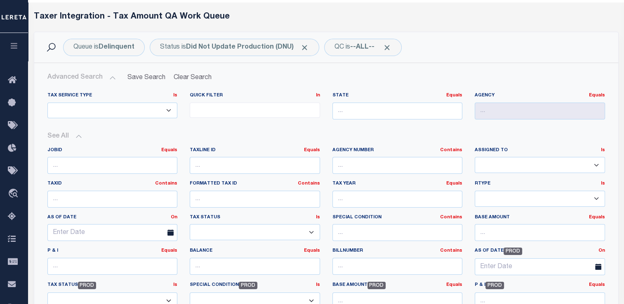
click at [81, 133] on button "See All" at bounding box center [326, 137] width 558 height 8
click at [76, 137] on button "See All" at bounding box center [326, 137] width 558 height 8
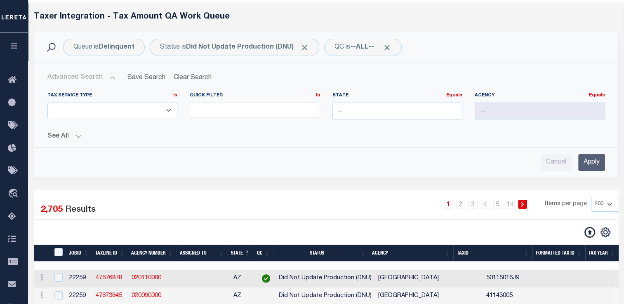
click at [591, 163] on input "Apply" at bounding box center [591, 162] width 27 height 17
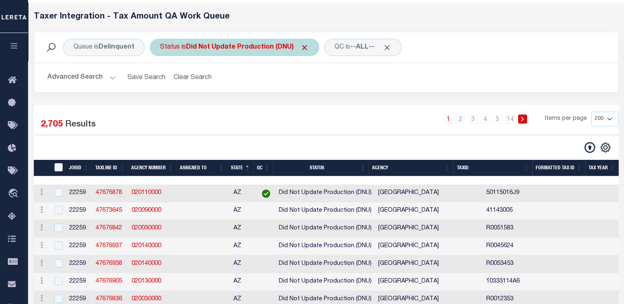
click at [226, 50] on b "Did Not Update Production (DNU)" at bounding box center [247, 47] width 123 height 7
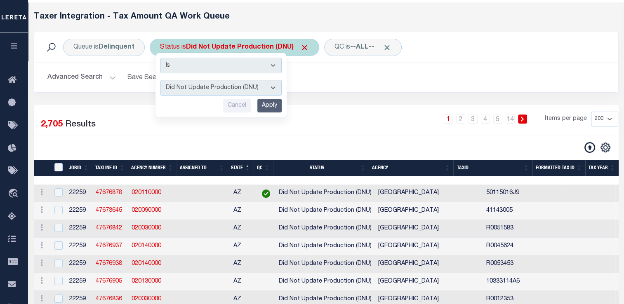
click at [221, 88] on select "AI - Bot Exception (ERR) AI - Bot Running (PLA) AI - Failed QA (FQA) AI - Prep …" at bounding box center [220, 88] width 121 height 16
select select "PLA"
click at [160, 80] on select "AI - Bot Exception (ERR) AI - Bot Running (PLA) AI - Failed QA (FQA) AI - Prep …" at bounding box center [220, 88] width 121 height 16
click at [272, 105] on input "Apply" at bounding box center [269, 106] width 24 height 14
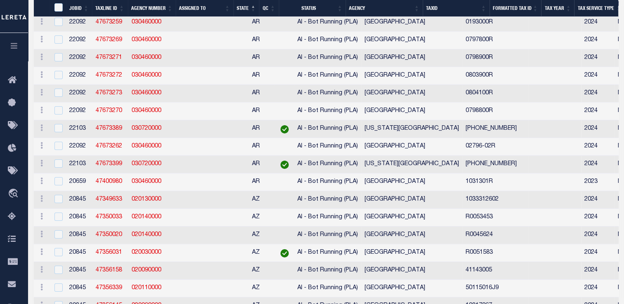
scroll to position [2782, 0]
